Goal: Book appointment/travel/reservation

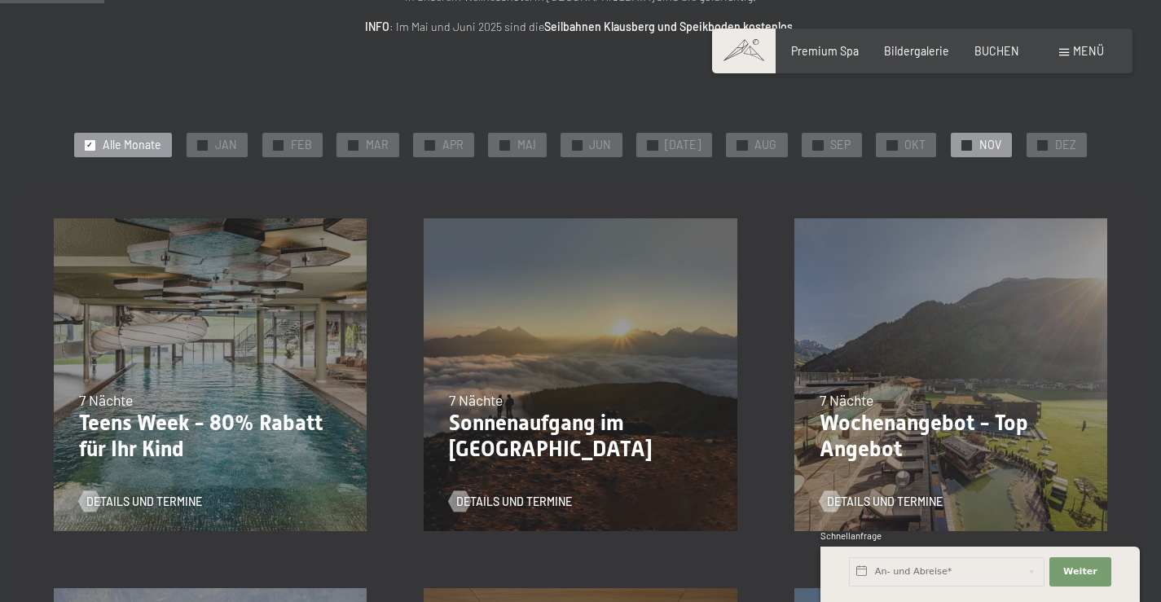
click at [964, 143] on span "✓" at bounding box center [967, 145] width 7 height 10
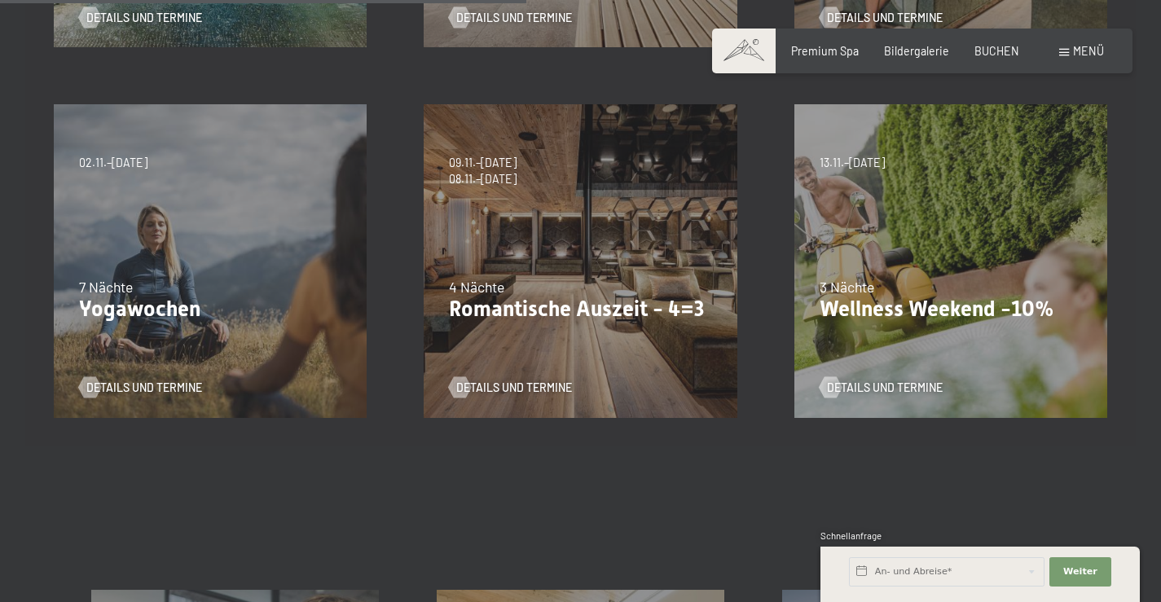
scroll to position [733, 0]
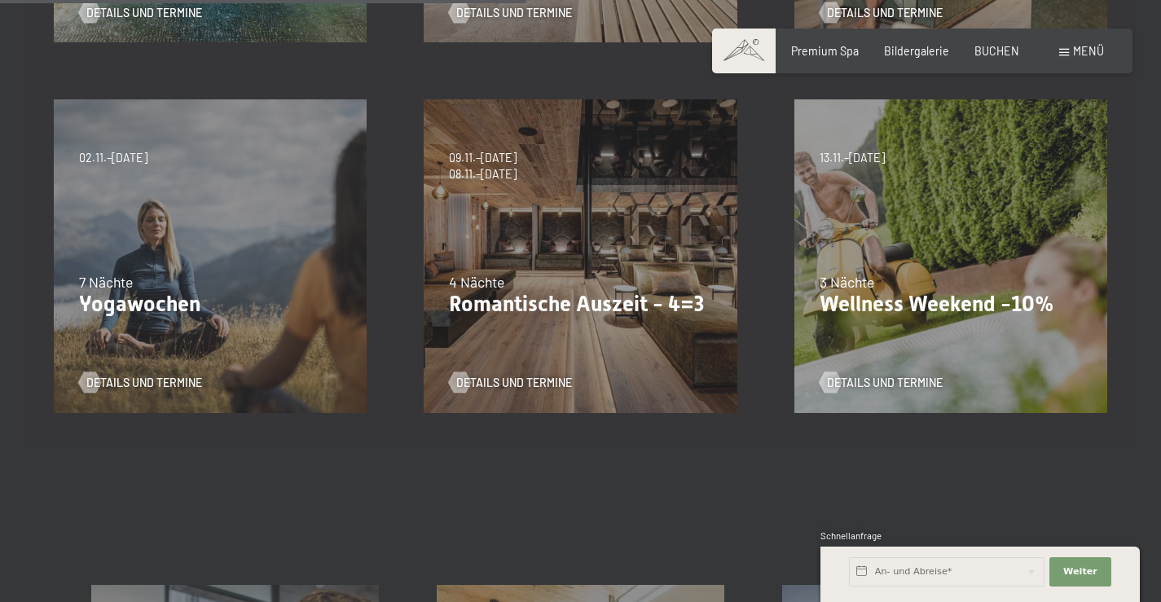
click at [912, 259] on div "13.11.–[DATE] 11.12.–[DATE] 15.01.–[DATE] 12.03.–[DATE] 3 Nächte Wellness Weeke…" at bounding box center [951, 256] width 370 height 370
click at [904, 376] on span "Details und Termine" at bounding box center [901, 383] width 116 height 16
